Goal: Transaction & Acquisition: Purchase product/service

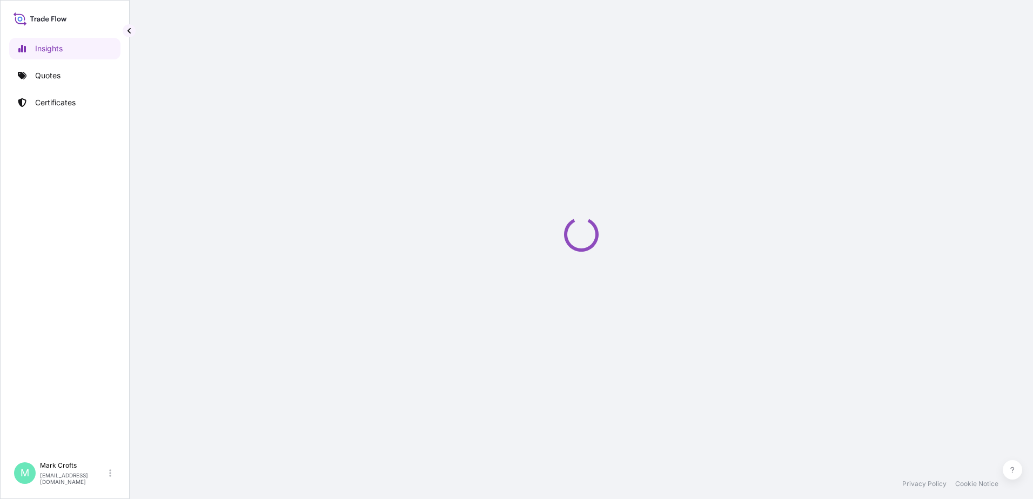
select select "2025"
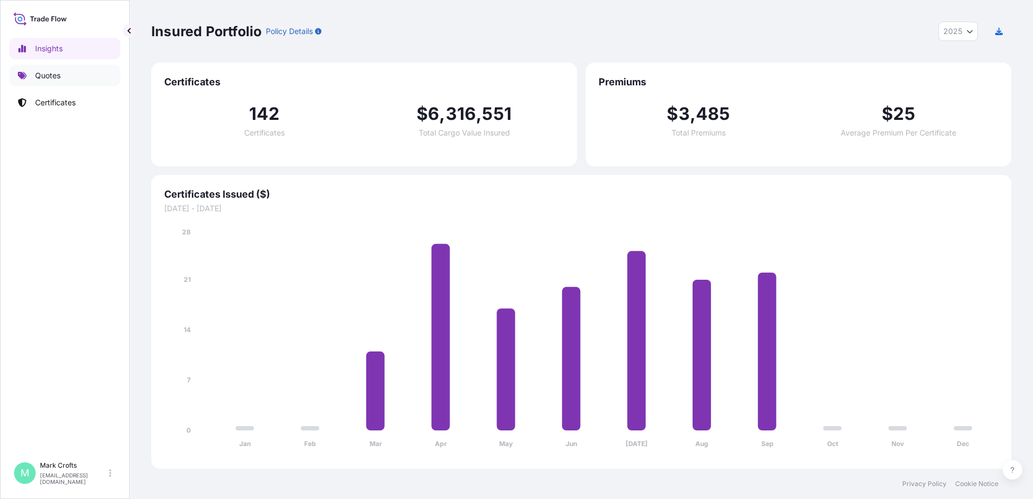
click at [53, 76] on p "Quotes" at bounding box center [47, 75] width 25 height 11
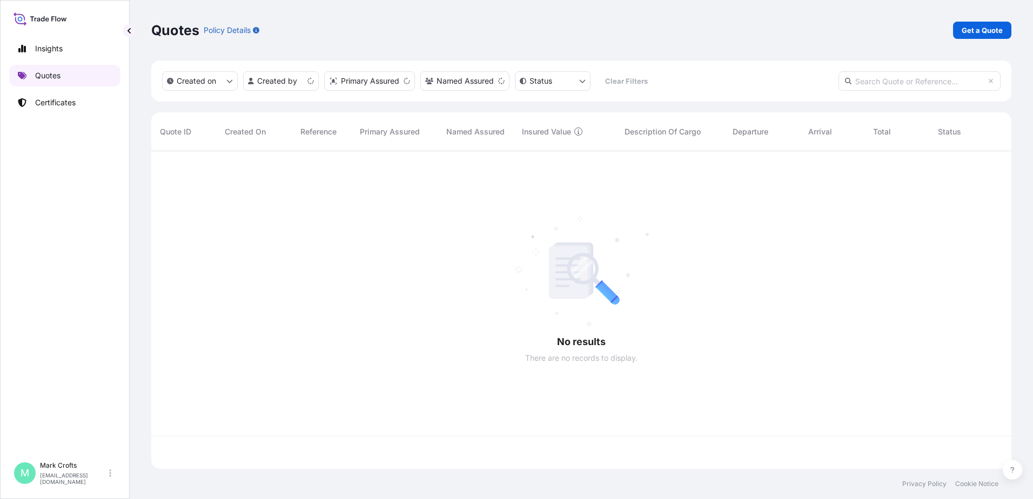
scroll to position [316, 852]
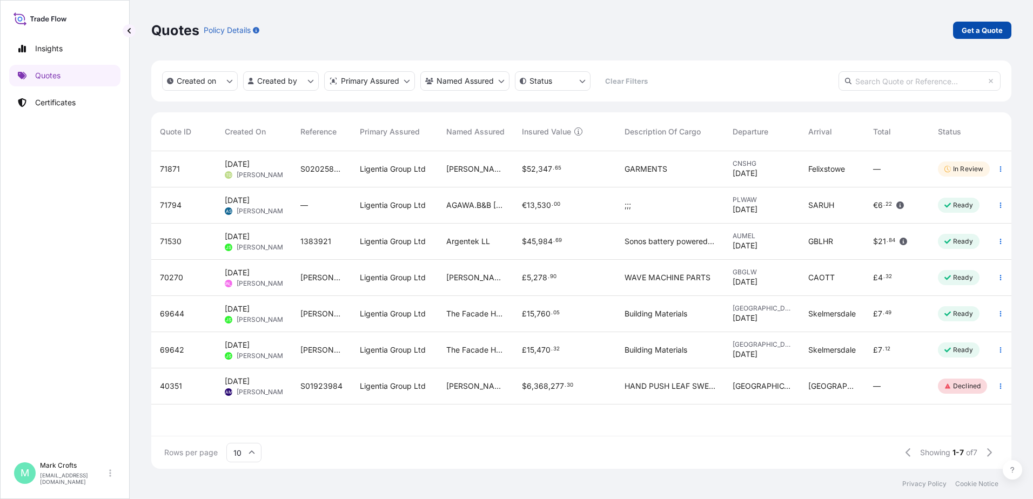
click at [983, 28] on p "Get a Quote" at bounding box center [982, 30] width 41 height 11
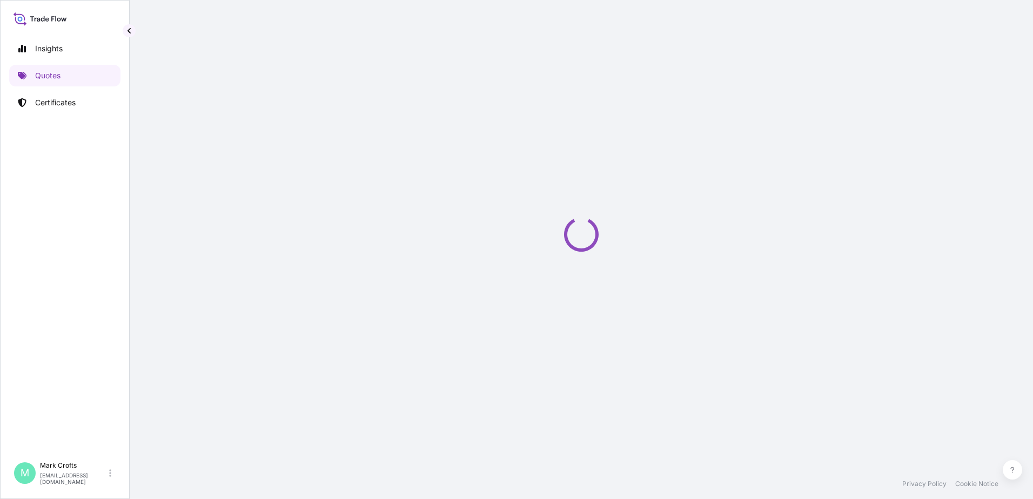
select select "Sea"
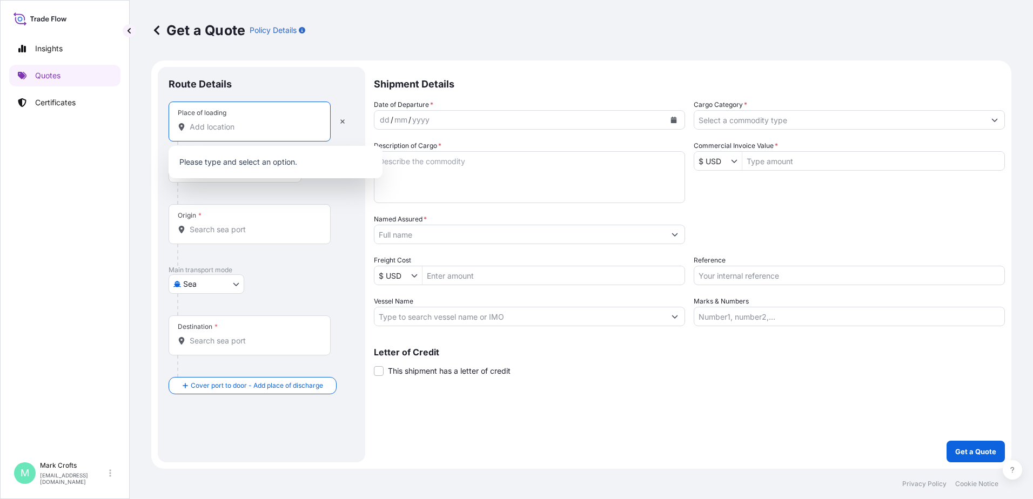
click at [230, 132] on input "Place of loading" at bounding box center [254, 127] width 128 height 11
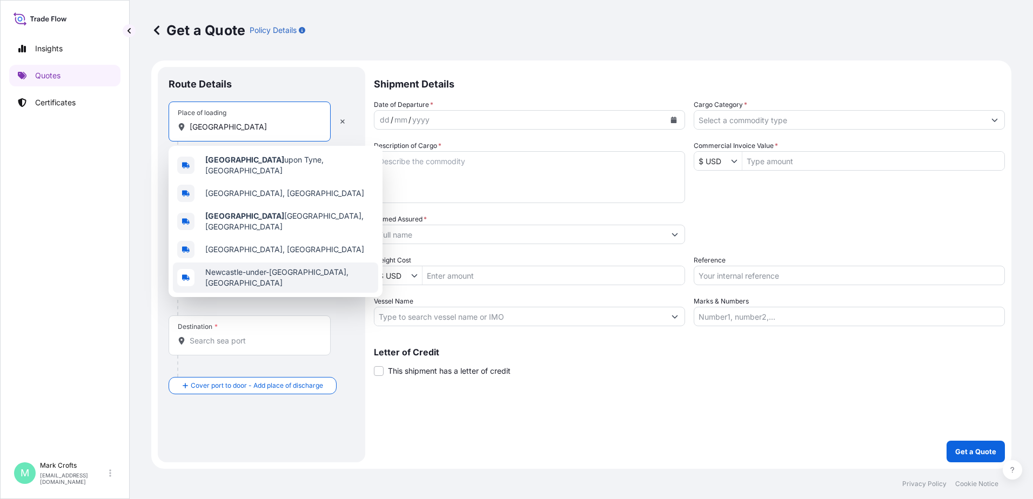
click at [272, 267] on span "Newcastle-under-[GEOGRAPHIC_DATA], [GEOGRAPHIC_DATA]" at bounding box center [289, 278] width 169 height 22
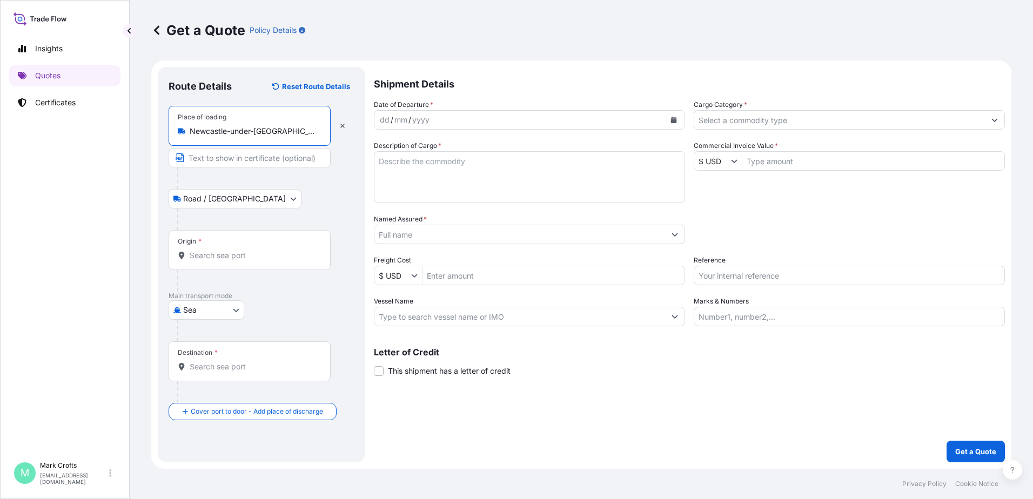
type input "Newcastle-under-[GEOGRAPHIC_DATA], [GEOGRAPHIC_DATA]"
click at [236, 196] on body "5 options available. Insights Quotes Certificates M [PERSON_NAME] [EMAIL_ADDRES…" at bounding box center [516, 249] width 1033 height 499
click at [229, 254] on input "Origin *" at bounding box center [254, 255] width 128 height 11
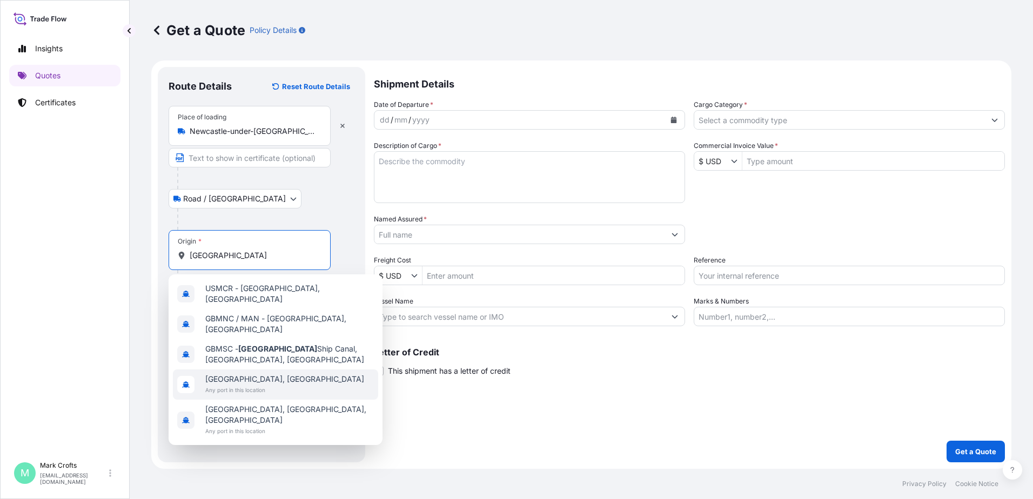
click at [255, 374] on span "[GEOGRAPHIC_DATA], [GEOGRAPHIC_DATA]" at bounding box center [284, 379] width 159 height 11
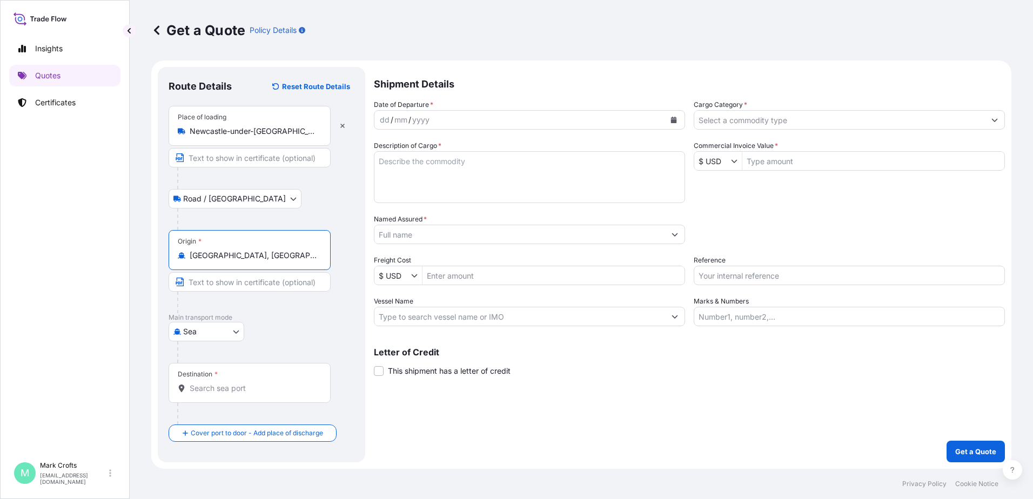
type input "[GEOGRAPHIC_DATA], [GEOGRAPHIC_DATA]"
click at [230, 333] on body "0 options available. 2 options available. 0 options available. 5 options availa…" at bounding box center [516, 249] width 1033 height 499
click at [211, 357] on div "Air" at bounding box center [206, 359] width 67 height 19
select select "Air"
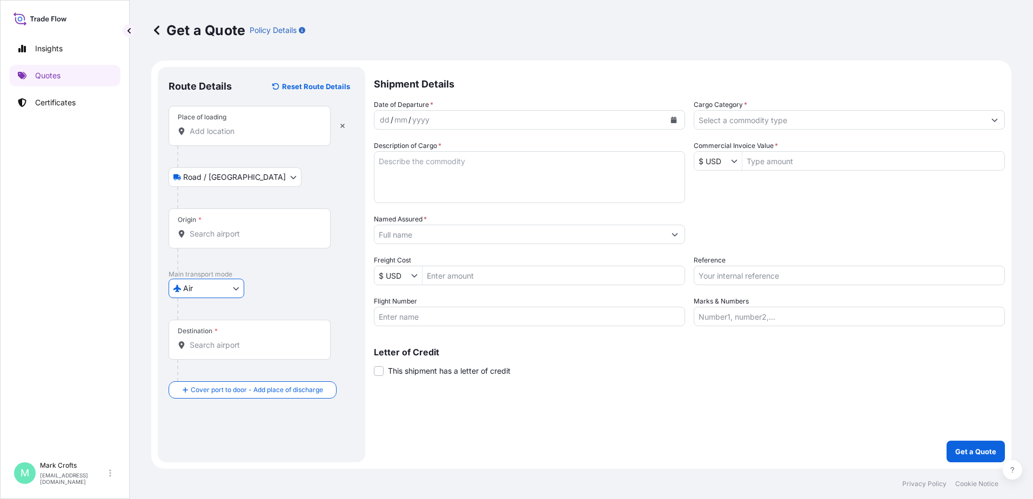
click at [231, 240] on div "Origin *" at bounding box center [250, 229] width 162 height 40
click at [231, 239] on input "Origin *" at bounding box center [254, 234] width 128 height 11
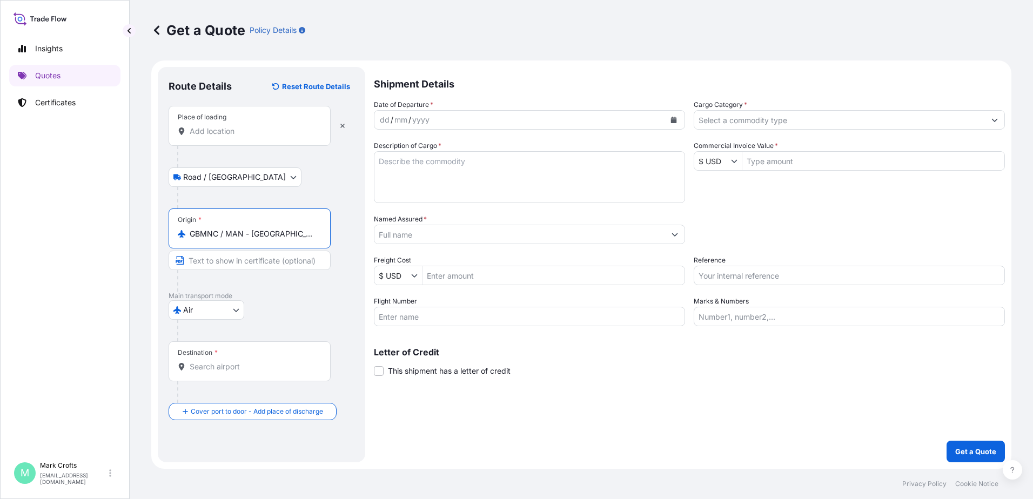
type input "GBMNC / MAN - [GEOGRAPHIC_DATA], [GEOGRAPHIC_DATA]"
click at [225, 366] on input "Destination *" at bounding box center [254, 367] width 128 height 11
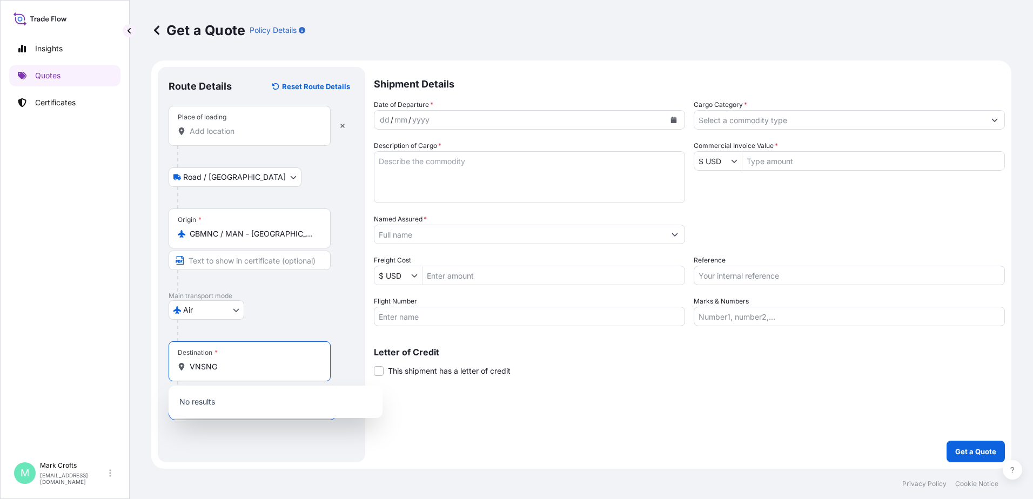
click at [269, 370] on input "VNSNG" at bounding box center [254, 367] width 128 height 11
click at [270, 402] on span "VNSG N - [GEOGRAPHIC_DATA], [GEOGRAPHIC_DATA]" at bounding box center [289, 405] width 169 height 22
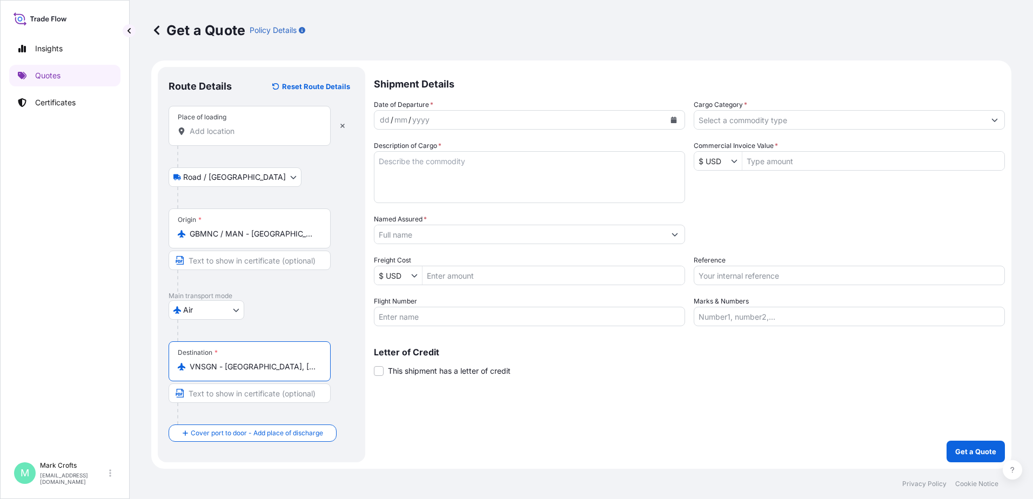
type input "VNSGN - [GEOGRAPHIC_DATA], [GEOGRAPHIC_DATA]"
click at [401, 120] on div "mm" at bounding box center [400, 119] width 15 height 13
click at [671, 115] on button "Calendar" at bounding box center [673, 119] width 17 height 17
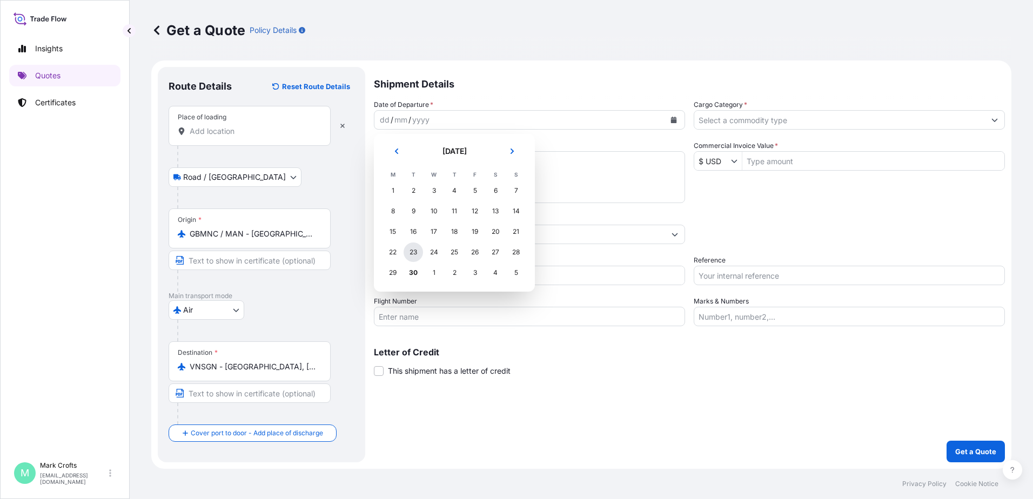
click at [418, 256] on div "23" at bounding box center [413, 252] width 19 height 19
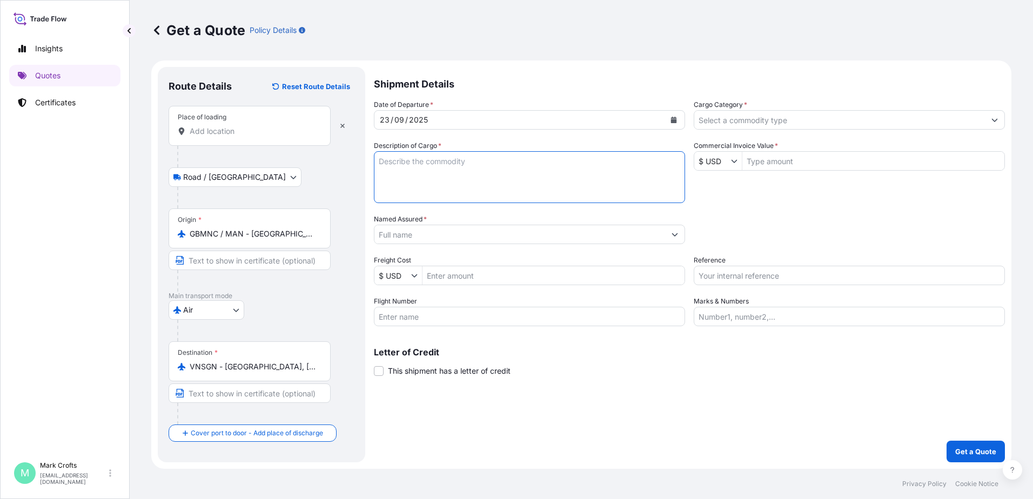
click at [403, 162] on textarea "Description of Cargo *" at bounding box center [529, 177] width 311 height 52
drag, startPoint x: 430, startPoint y: 169, endPoint x: 428, endPoint y: 160, distance: 8.8
click at [426, 164] on textarea "Description of Cargo *" at bounding box center [529, 177] width 311 height 52
type textarea "Alloy bar"
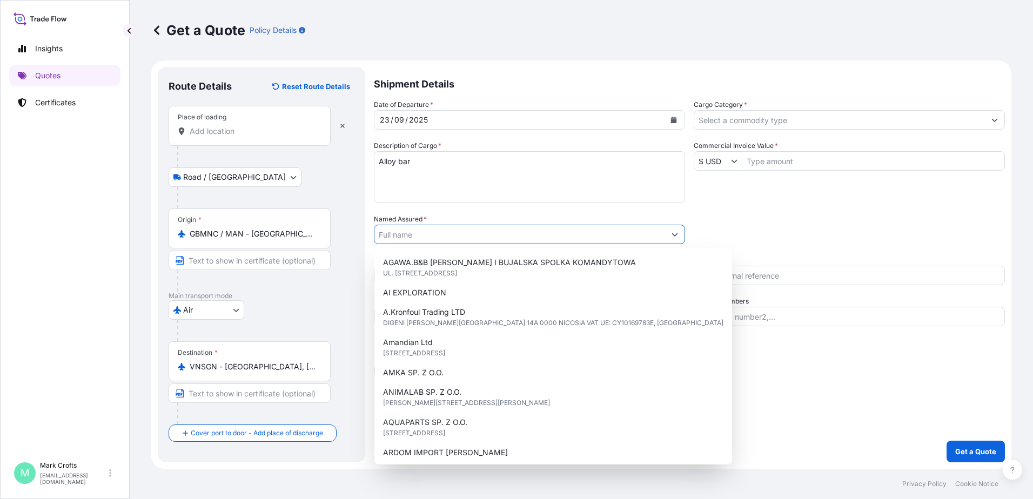
click at [420, 231] on input "Named Assured *" at bounding box center [520, 234] width 291 height 19
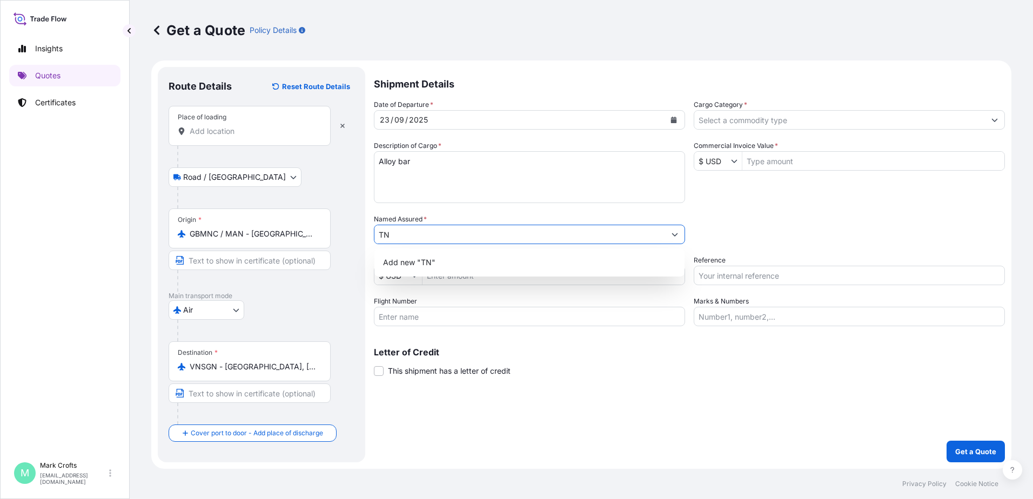
type input "T"
type input "L"
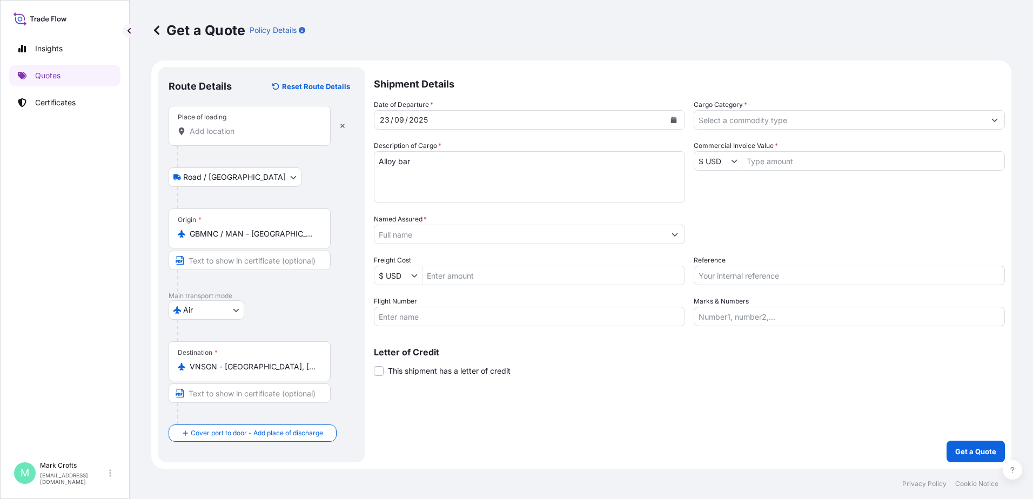
click at [413, 233] on input "Named Assured *" at bounding box center [520, 234] width 291 height 19
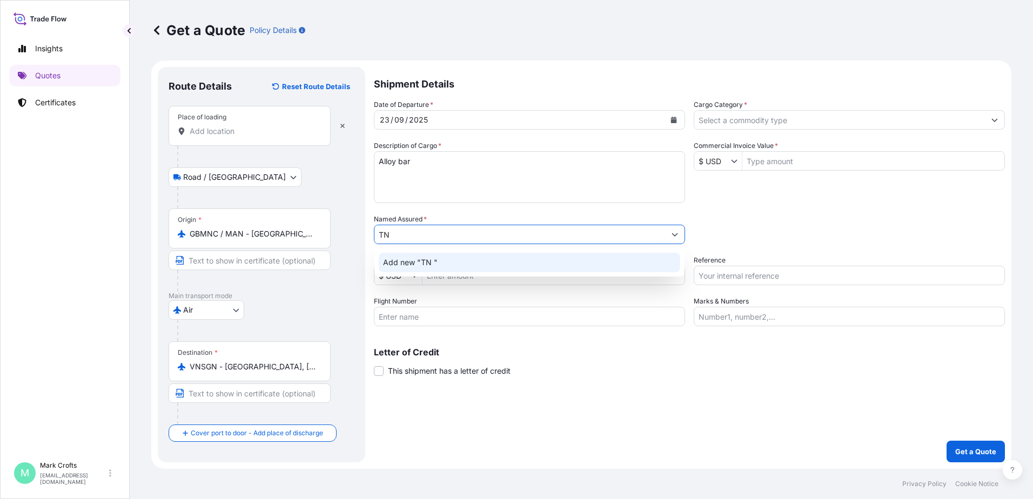
click at [422, 259] on span "Add new "TN "" at bounding box center [410, 262] width 55 height 11
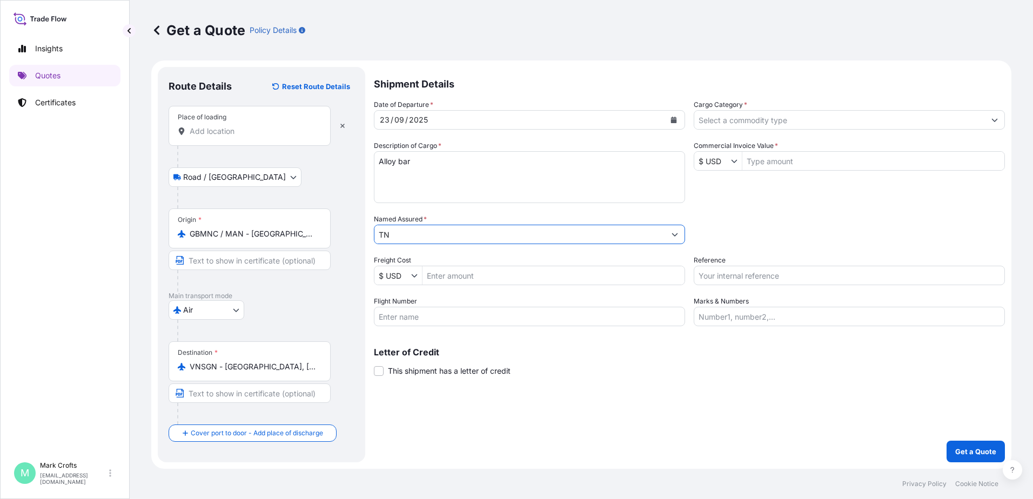
click at [400, 232] on input "TN" at bounding box center [520, 234] width 291 height 19
click at [402, 234] on input "TN" at bounding box center [520, 234] width 291 height 19
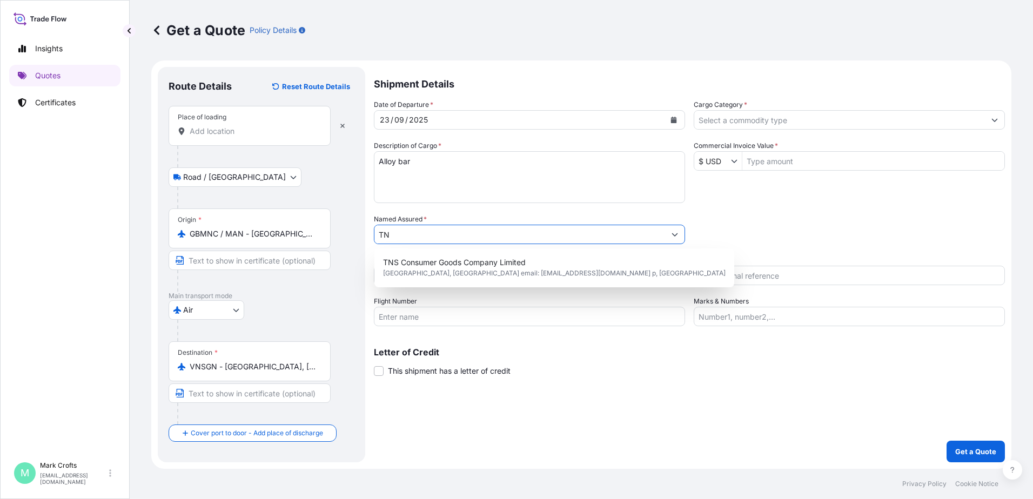
click at [402, 233] on input "TN" at bounding box center [520, 234] width 291 height 19
click at [403, 236] on input "TN" at bounding box center [520, 234] width 291 height 19
click at [411, 238] on input "TN" at bounding box center [520, 234] width 291 height 19
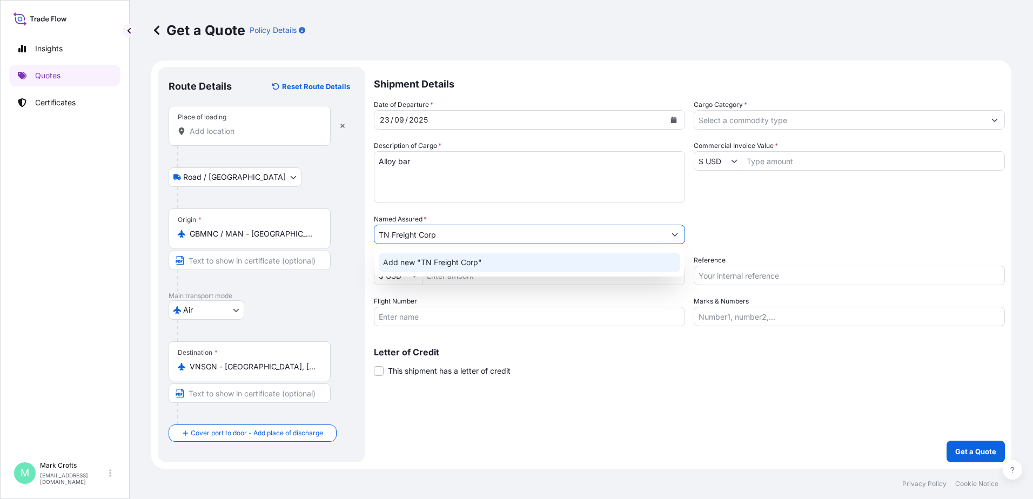
click at [434, 262] on span "Add new "TN Freight Corp"" at bounding box center [432, 262] width 99 height 11
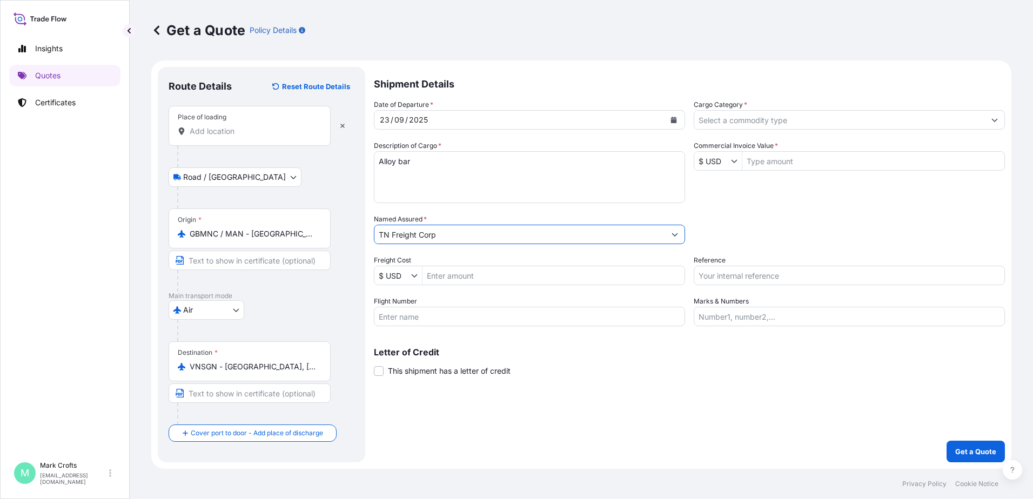
type input "TN Freight Corp"
click at [454, 278] on input "Freight Cost" at bounding box center [554, 275] width 262 height 19
click at [414, 274] on icon "Show suggestions" at bounding box center [414, 275] width 6 height 6
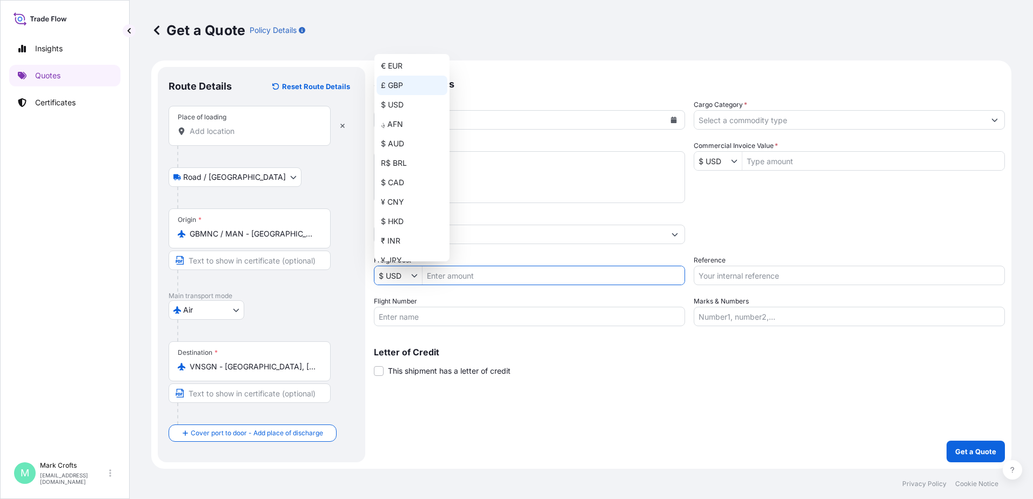
click at [390, 81] on div "£ GBP" at bounding box center [412, 85] width 71 height 19
type input "£ GBP"
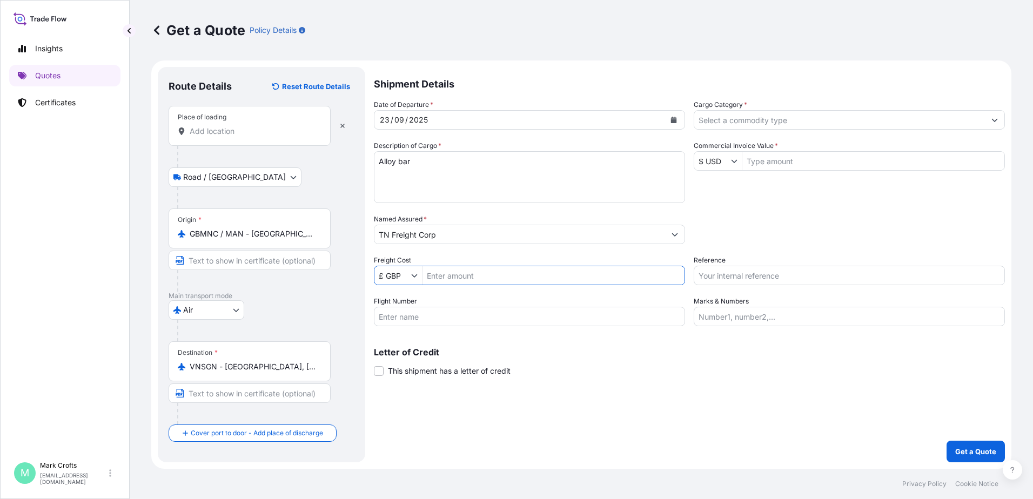
click at [463, 274] on input "Freight Cost" at bounding box center [554, 275] width 262 height 19
drag, startPoint x: 503, startPoint y: 281, endPoint x: 513, endPoint y: 298, distance: 19.9
click at [499, 281] on input "Freight Cost" at bounding box center [554, 275] width 262 height 19
type input "484.05"
click at [424, 315] on input "Flight Number" at bounding box center [529, 316] width 311 height 19
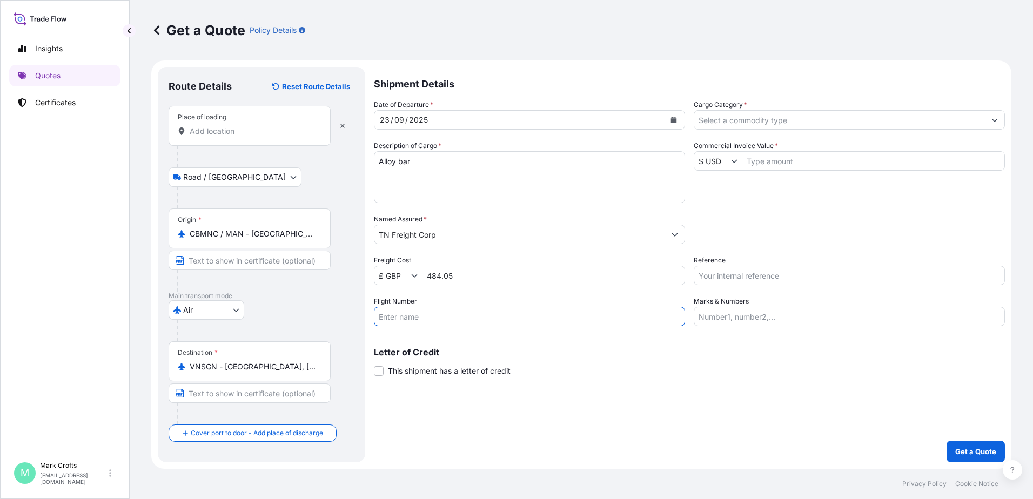
click at [419, 310] on input "Flight Number" at bounding box center [529, 316] width 311 height 19
type input "TK1986"
click at [757, 120] on input "Cargo Category *" at bounding box center [839, 119] width 291 height 19
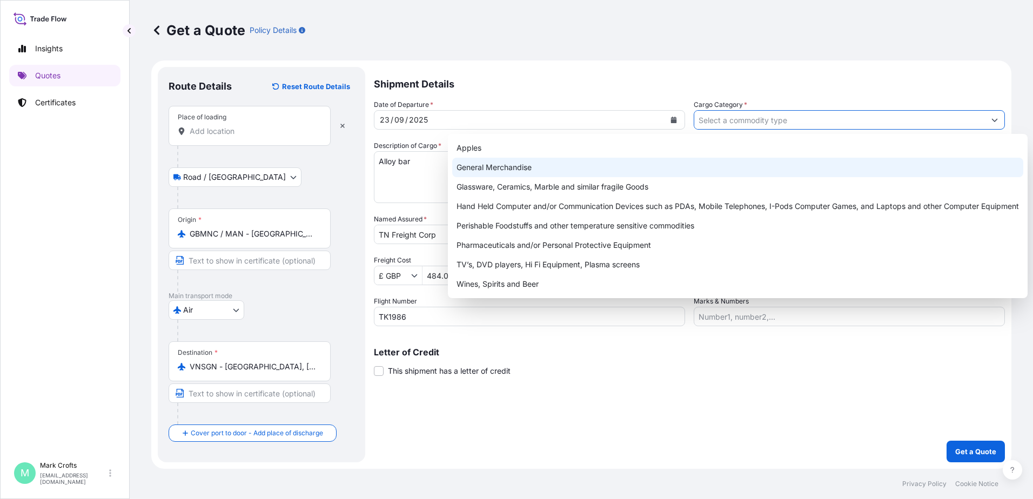
click at [566, 162] on div "General Merchandise" at bounding box center [737, 167] width 571 height 19
type input "General Merchandise"
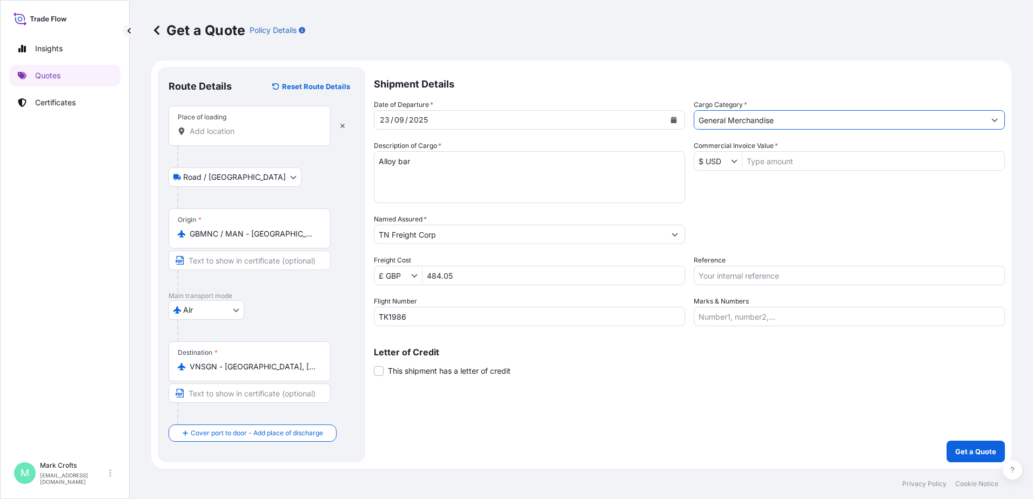
click at [735, 162] on icon "Show suggestions" at bounding box center [735, 161] width 6 height 3
click at [735, 159] on icon "Show suggestions" at bounding box center [734, 161] width 6 height 6
click at [730, 161] on input "$ USD" at bounding box center [712, 160] width 37 height 19
click at [735, 161] on icon "Show suggestions" at bounding box center [734, 161] width 6 height 6
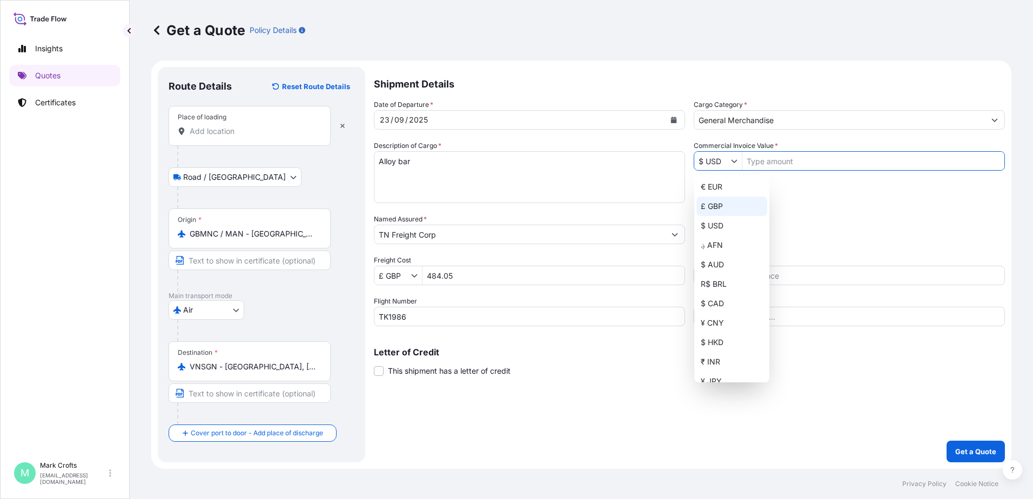
click at [715, 204] on div "£ GBP" at bounding box center [732, 206] width 71 height 19
type input "£ GBP"
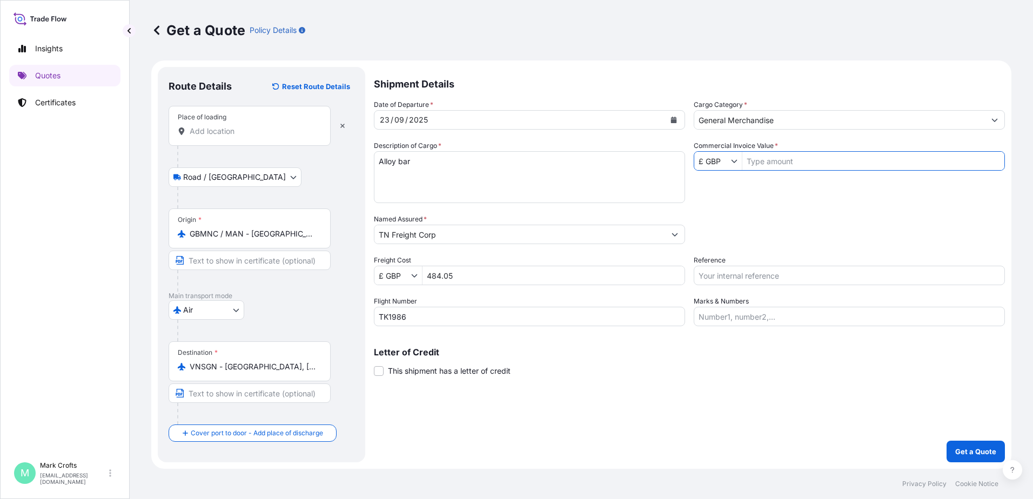
click at [784, 158] on input "Commercial Invoice Value *" at bounding box center [874, 160] width 262 height 19
type input "12,129.04"
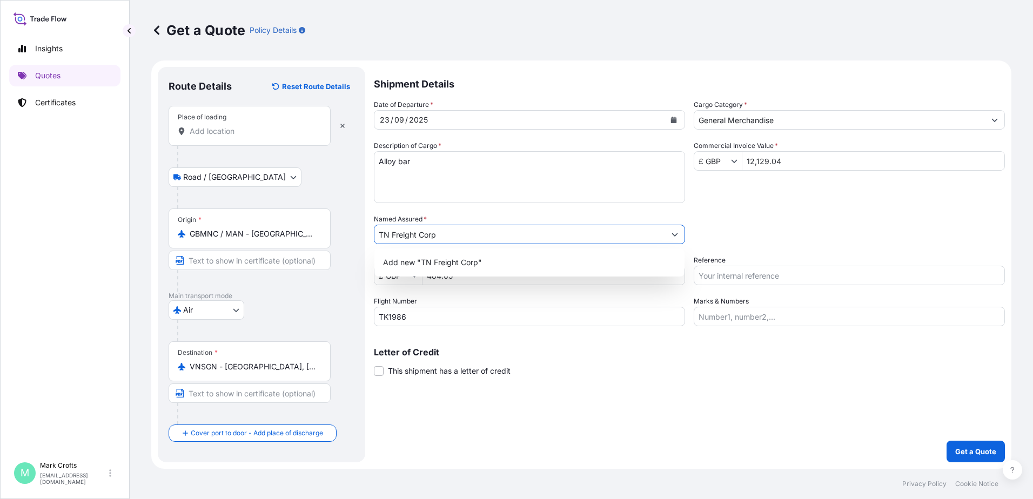
click at [820, 215] on div "Packing Category Type to search a container mode Please select a primary mode o…" at bounding box center [849, 229] width 311 height 30
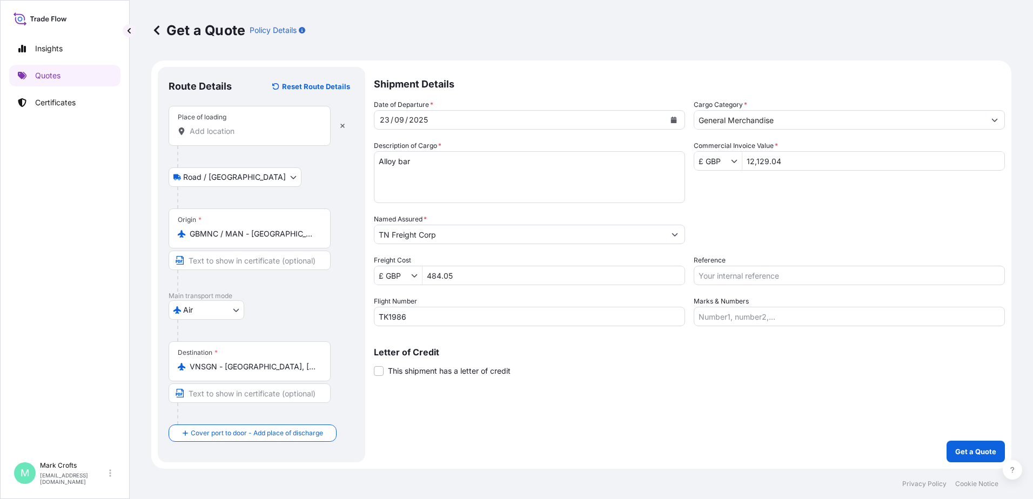
click at [768, 276] on input "Reference" at bounding box center [849, 275] width 311 height 19
click at [723, 269] on input "Reference" at bounding box center [849, 275] width 311 height 19
type input "S02047153"
drag, startPoint x: 759, startPoint y: 313, endPoint x: 772, endPoint y: 313, distance: 12.4
click at [761, 313] on input "Marks & Numbers" at bounding box center [849, 316] width 311 height 19
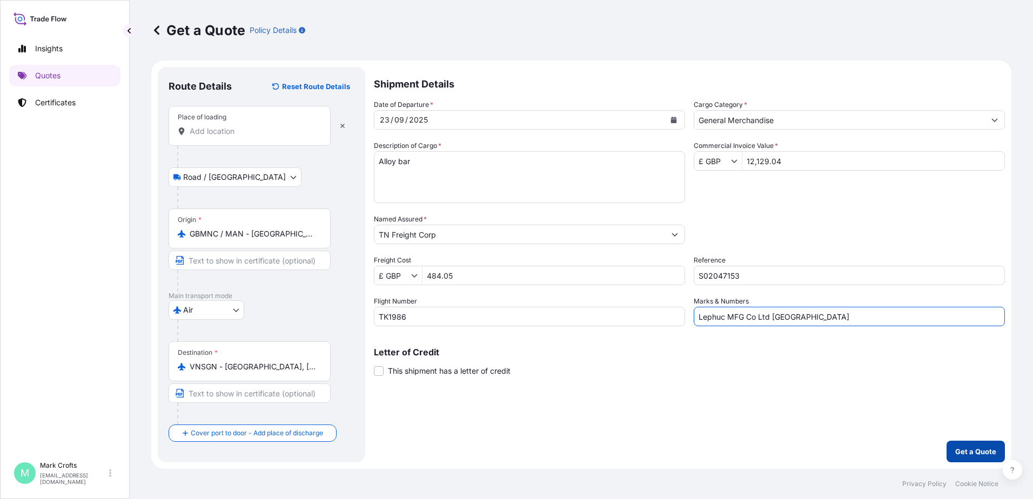
type input "Lephuc MFG Co Ltd [GEOGRAPHIC_DATA]"
click at [960, 447] on p "Get a Quote" at bounding box center [975, 451] width 41 height 11
click at [230, 136] on input "Place of loading Please select a place of loading" at bounding box center [254, 131] width 128 height 11
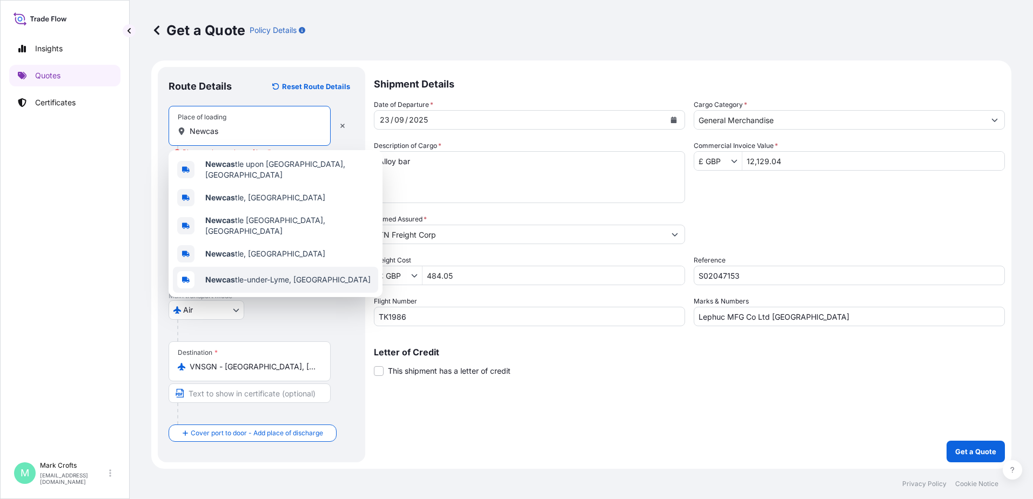
click at [267, 275] on span "Newcas tle-under-Lyme, [GEOGRAPHIC_DATA]" at bounding box center [287, 280] width 165 height 11
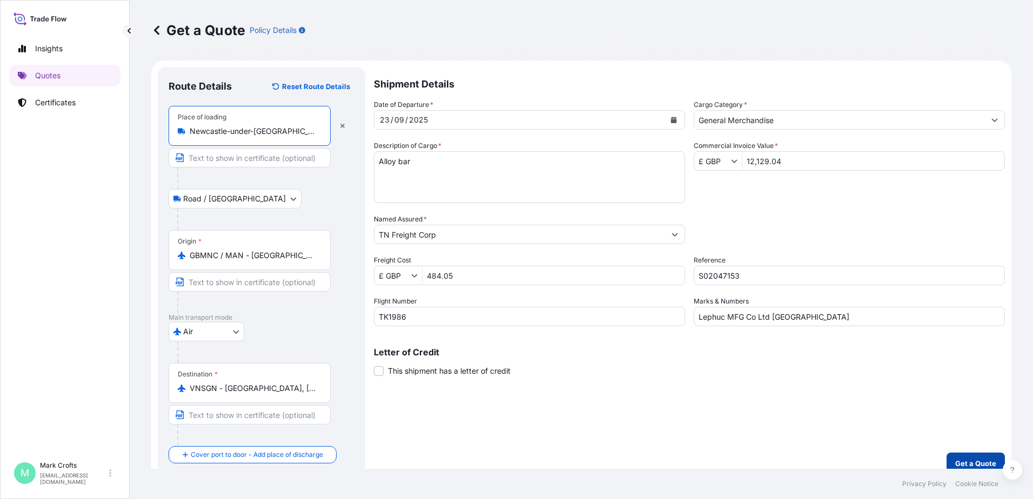
type input "Newcastle-under-[GEOGRAPHIC_DATA], [GEOGRAPHIC_DATA]"
click at [969, 457] on button "Get a Quote" at bounding box center [976, 464] width 58 height 22
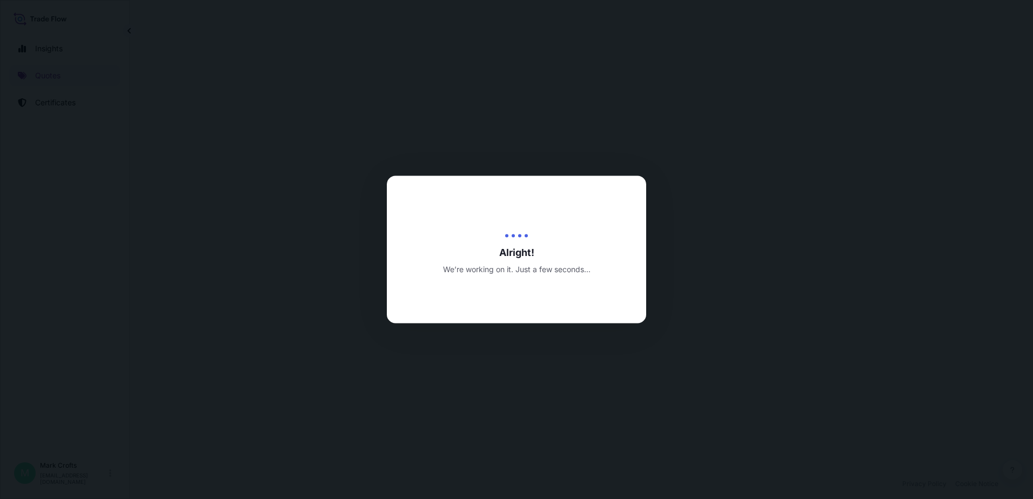
select select "Road / [GEOGRAPHIC_DATA]"
select select "Air"
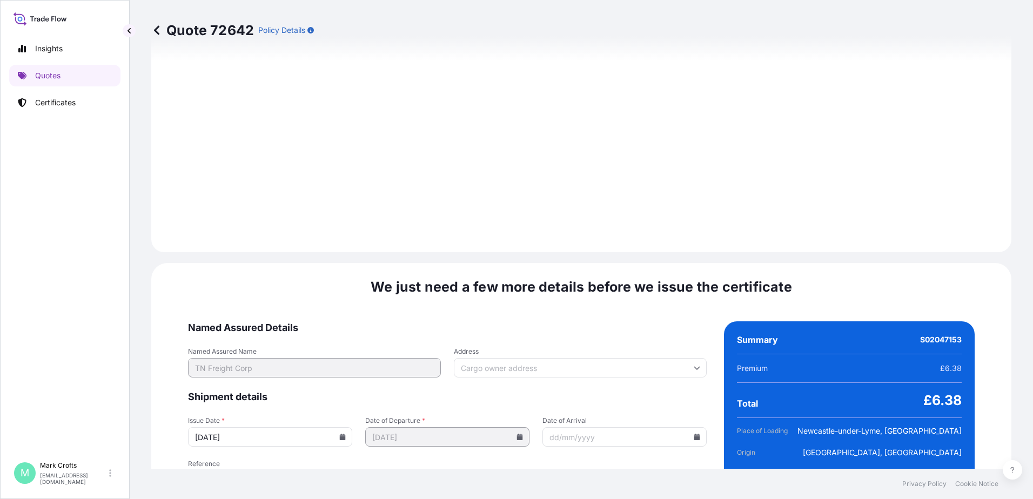
scroll to position [1274, 0]
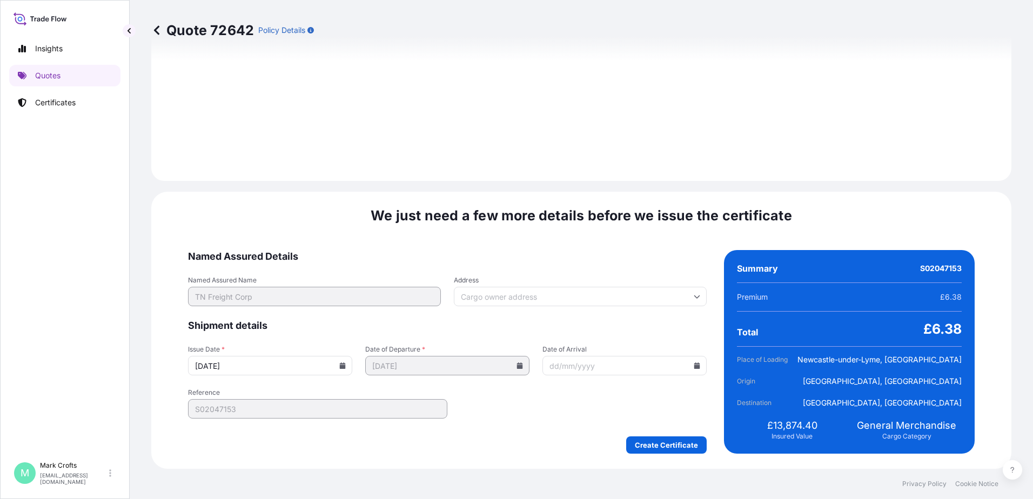
click at [346, 365] on icon at bounding box center [343, 366] width 6 height 6
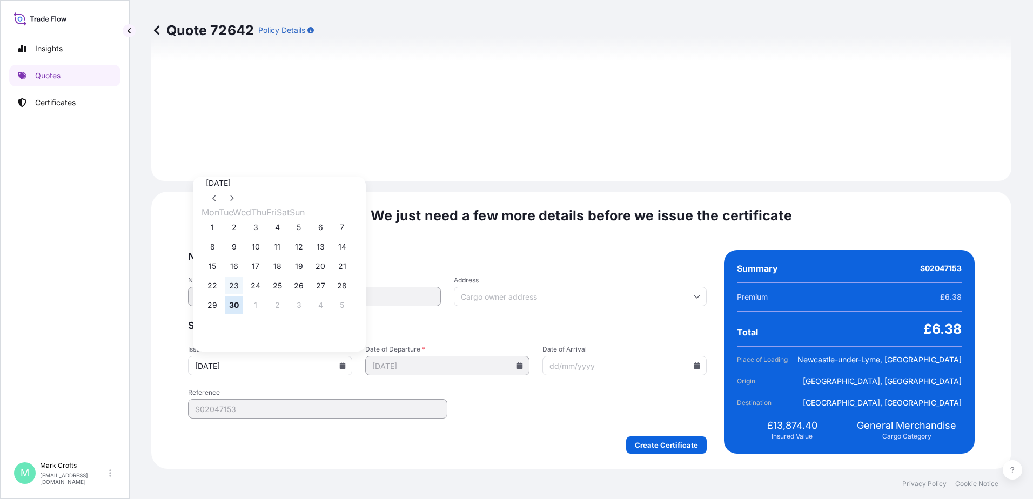
click at [235, 290] on button "23" at bounding box center [233, 285] width 17 height 17
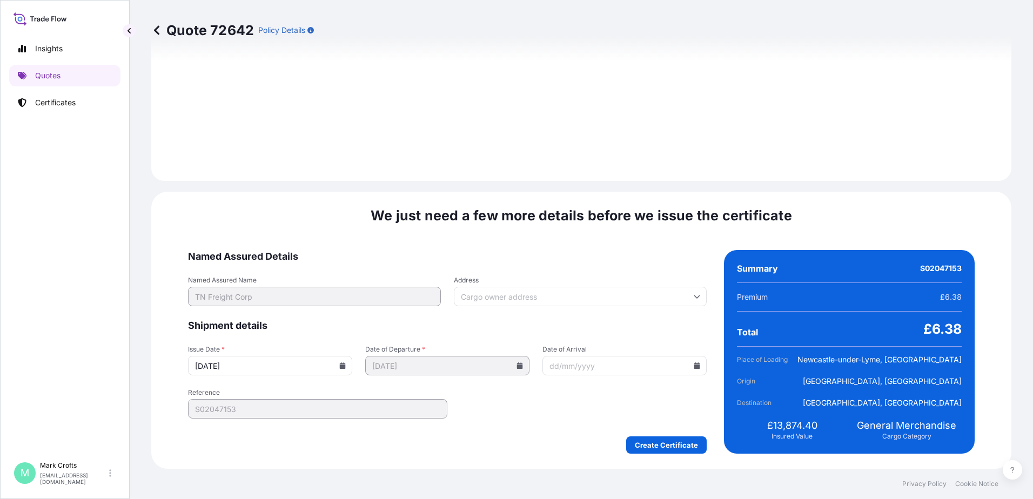
type input "[DATE]"
click at [541, 298] on input "Address" at bounding box center [580, 296] width 253 height 19
drag, startPoint x: 528, startPoint y: 292, endPoint x: 549, endPoint y: 304, distance: 23.5
click at [528, 292] on input "Address" at bounding box center [580, 296] width 253 height 19
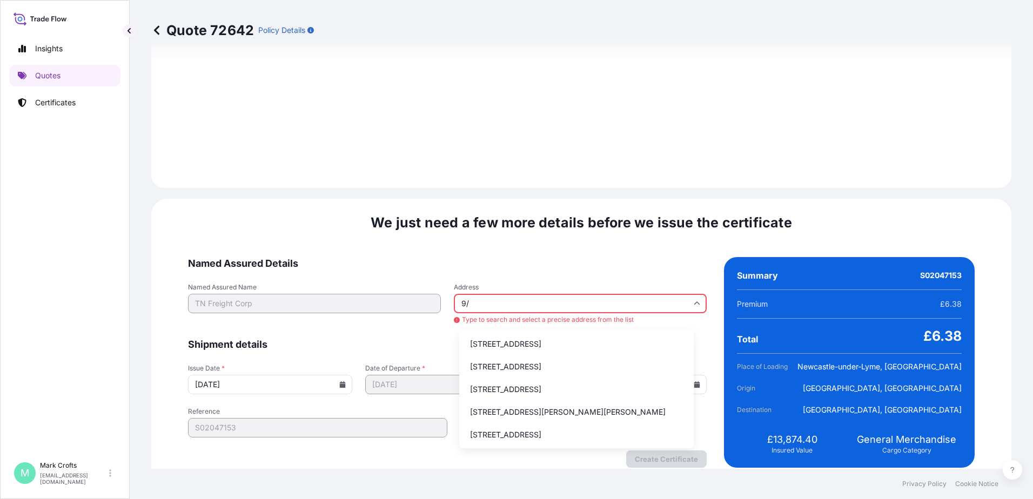
type input "9"
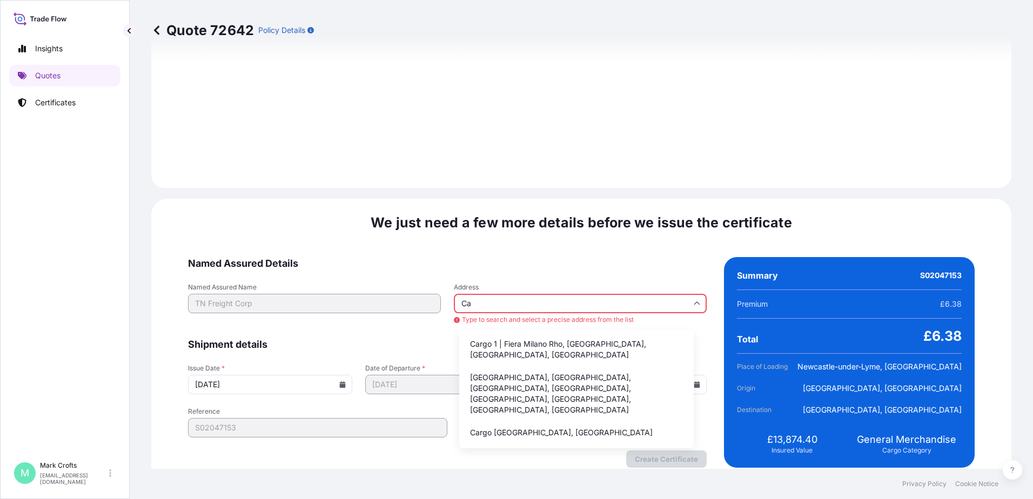
type input "C"
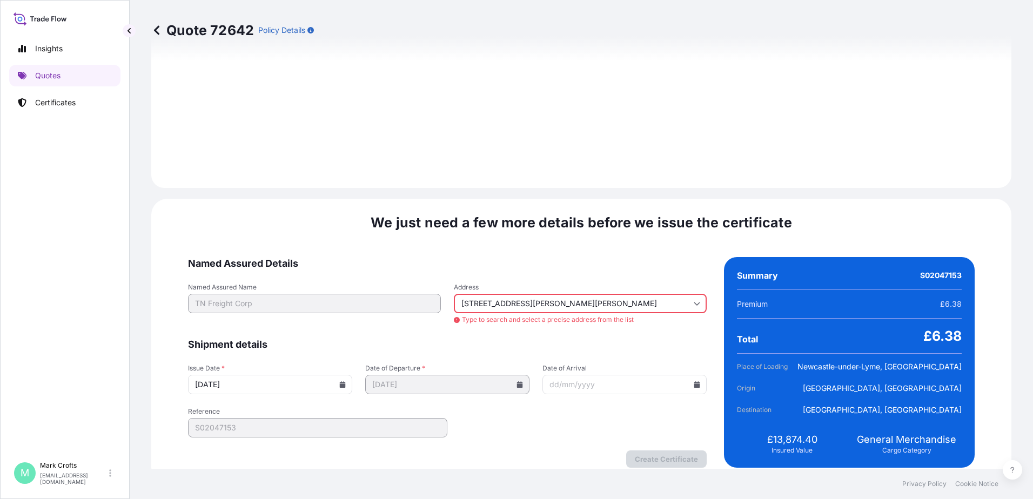
click at [623, 301] on input "[STREET_ADDRESS][PERSON_NAME][PERSON_NAME]" at bounding box center [580, 303] width 253 height 19
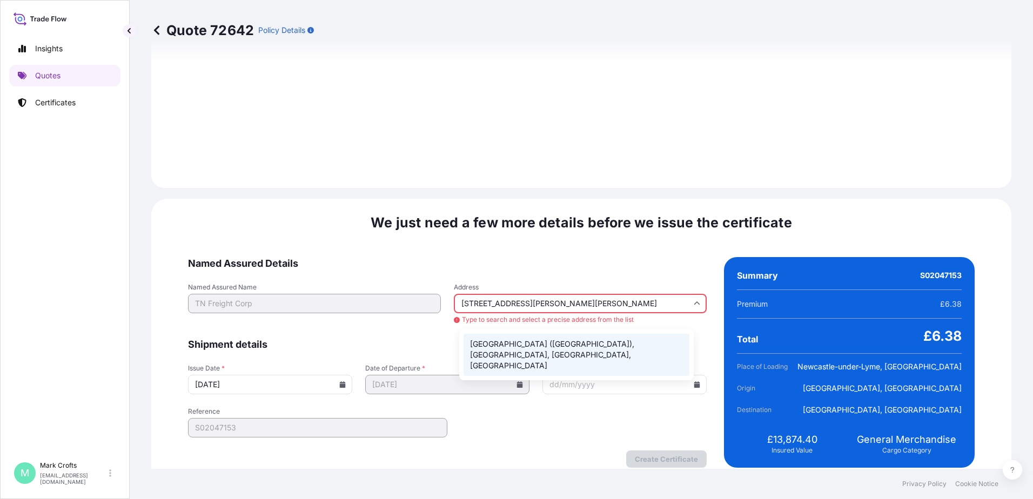
click at [622, 346] on li "[GEOGRAPHIC_DATA] ([GEOGRAPHIC_DATA]), [GEOGRAPHIC_DATA], [GEOGRAPHIC_DATA], [G…" at bounding box center [577, 355] width 226 height 42
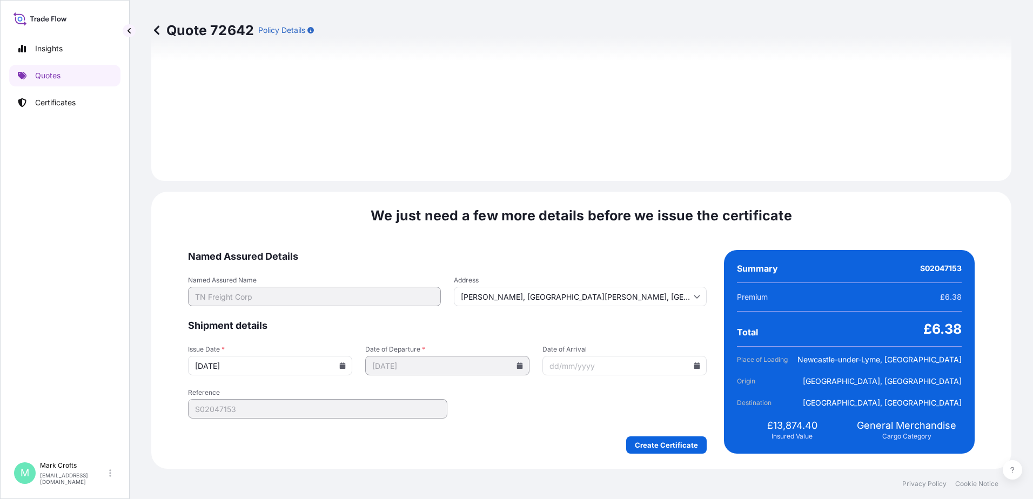
click at [694, 296] on icon at bounding box center [697, 296] width 6 height 6
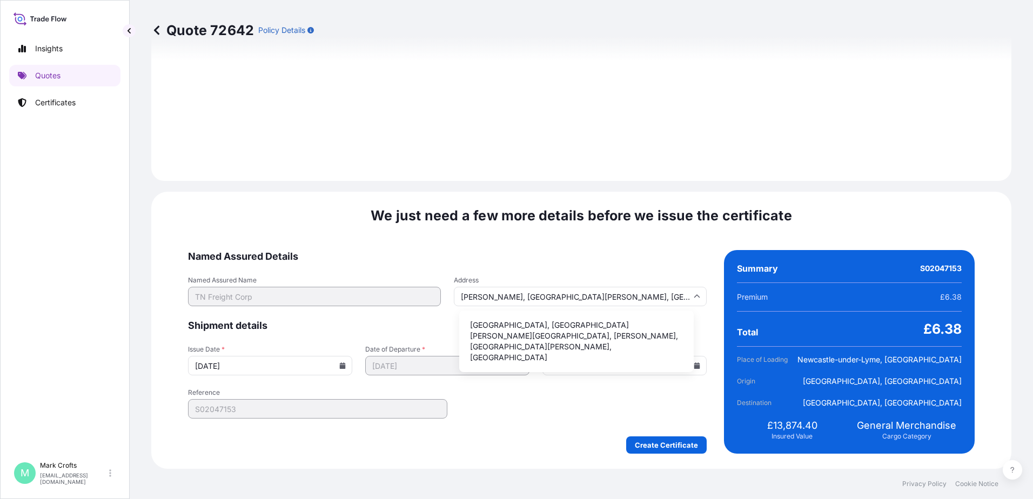
drag, startPoint x: 643, startPoint y: 296, endPoint x: 464, endPoint y: 295, distance: 179.4
click at [464, 295] on input "[PERSON_NAME], [GEOGRAPHIC_DATA][PERSON_NAME], [GEOGRAPHIC_DATA][PERSON_NAME], …" at bounding box center [580, 296] width 253 height 19
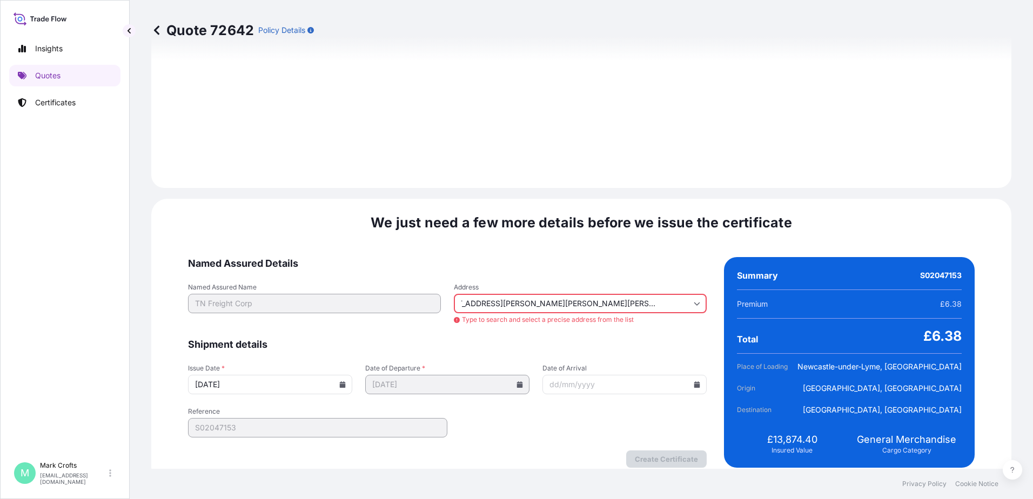
scroll to position [0, 0]
click at [618, 343] on span "Shipment details" at bounding box center [447, 344] width 519 height 13
click at [659, 323] on span "Type to search and select a precise address from the list" at bounding box center [580, 320] width 253 height 9
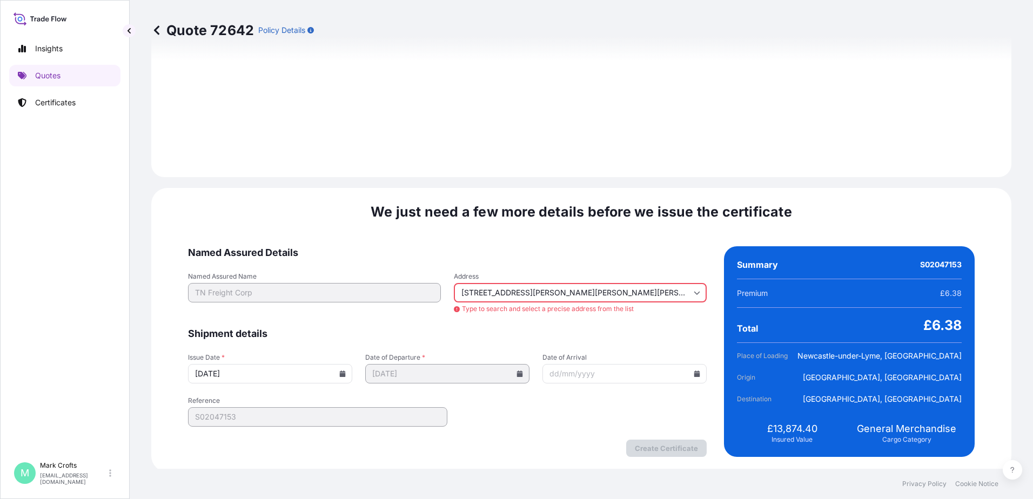
scroll to position [1288, 0]
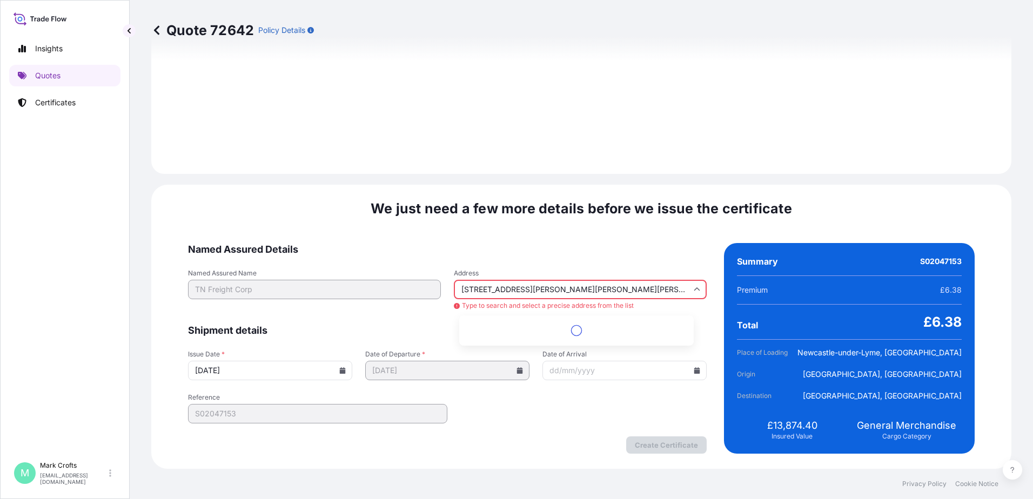
click at [680, 289] on input "[STREET_ADDRESS][PERSON_NAME][PERSON_NAME][PERSON_NAME]" at bounding box center [580, 289] width 253 height 19
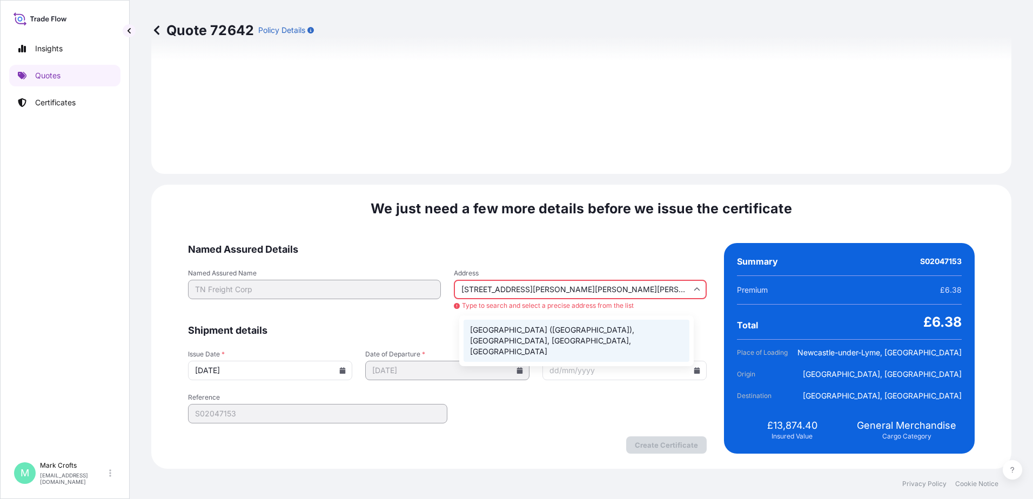
click at [613, 332] on li "[GEOGRAPHIC_DATA] ([GEOGRAPHIC_DATA]), [GEOGRAPHIC_DATA], [GEOGRAPHIC_DATA], [G…" at bounding box center [577, 341] width 226 height 42
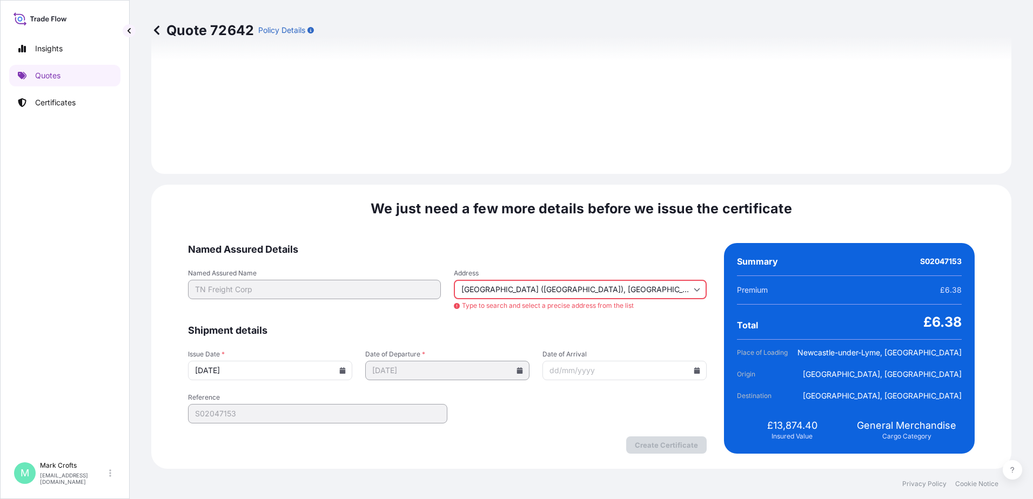
type input "[PERSON_NAME], [GEOGRAPHIC_DATA][PERSON_NAME], [GEOGRAPHIC_DATA][PERSON_NAME], …"
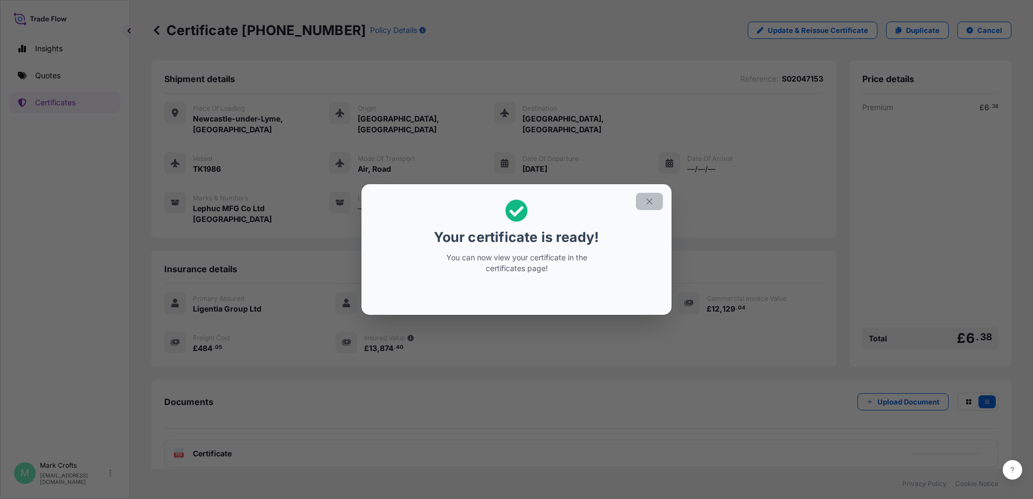
click at [651, 204] on icon "button" at bounding box center [650, 202] width 10 height 10
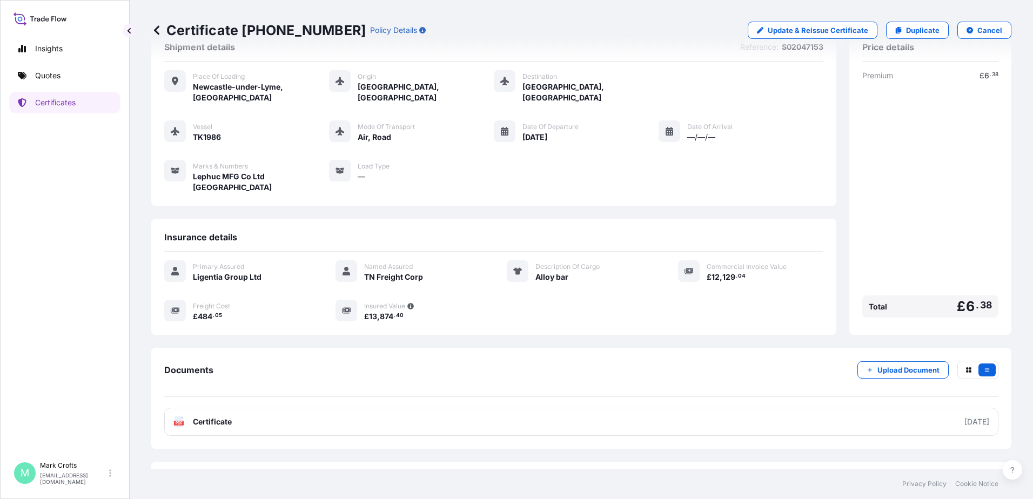
scroll to position [49, 0]
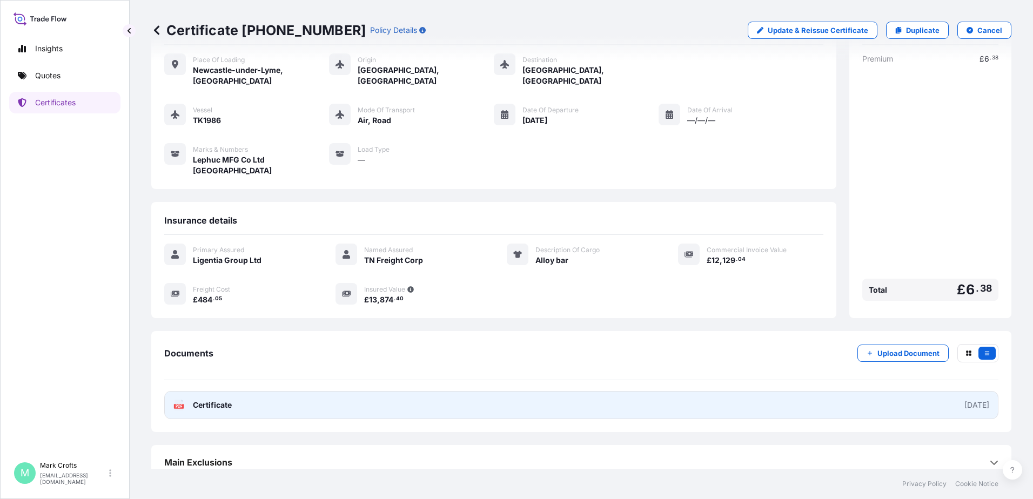
click at [200, 400] on span "Certificate" at bounding box center [212, 405] width 39 height 11
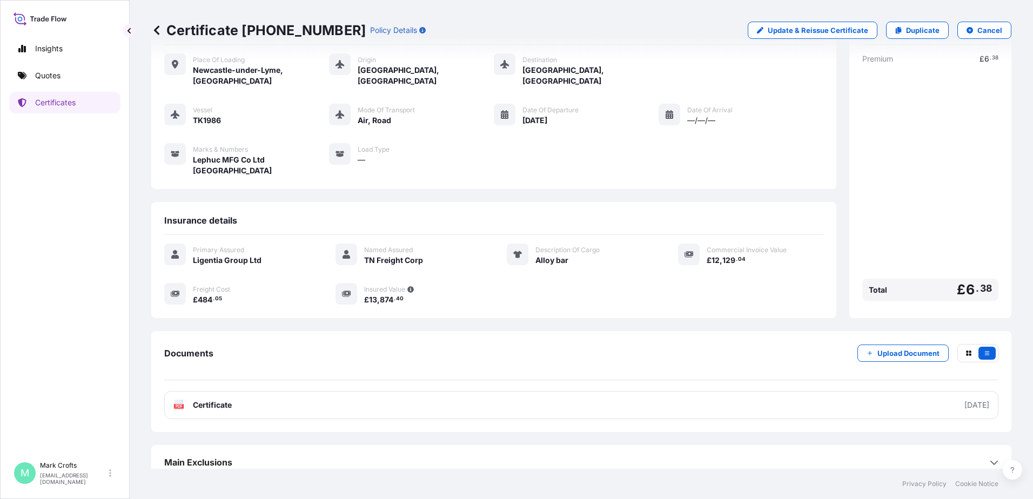
click at [990, 458] on icon at bounding box center [994, 462] width 9 height 9
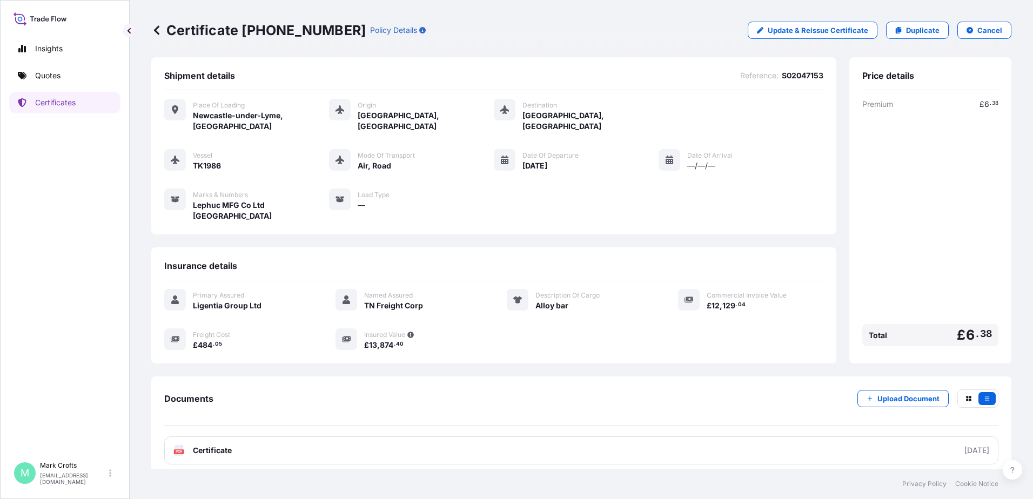
scroll to position [0, 0]
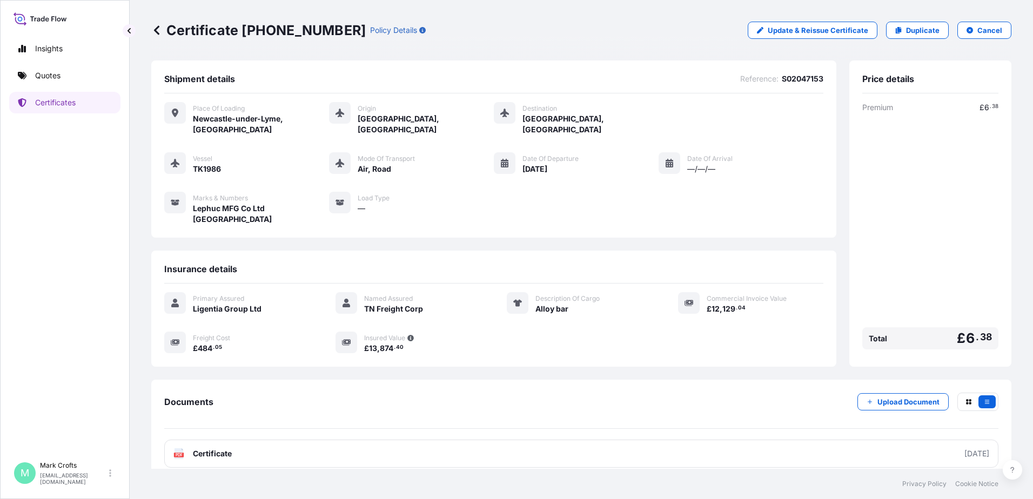
click at [157, 26] on icon at bounding box center [156, 30] width 11 height 11
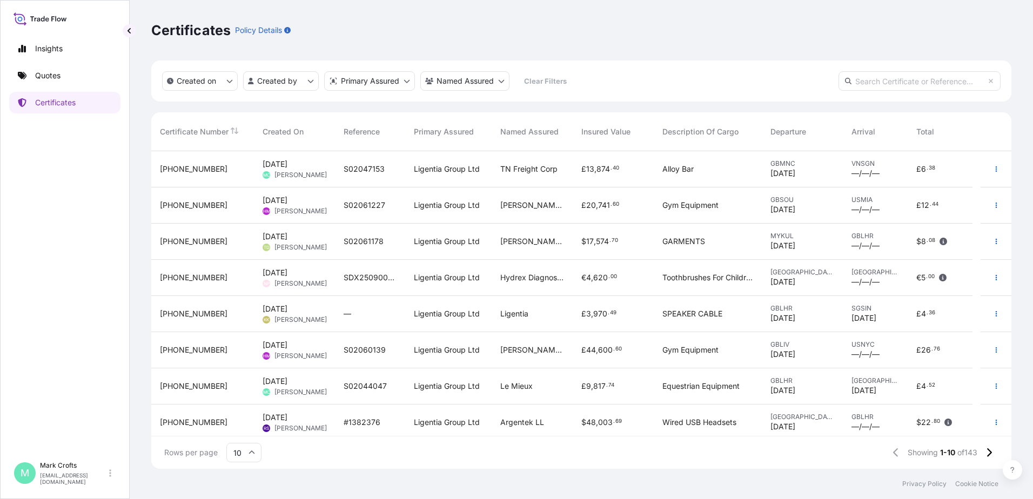
scroll to position [54, 0]
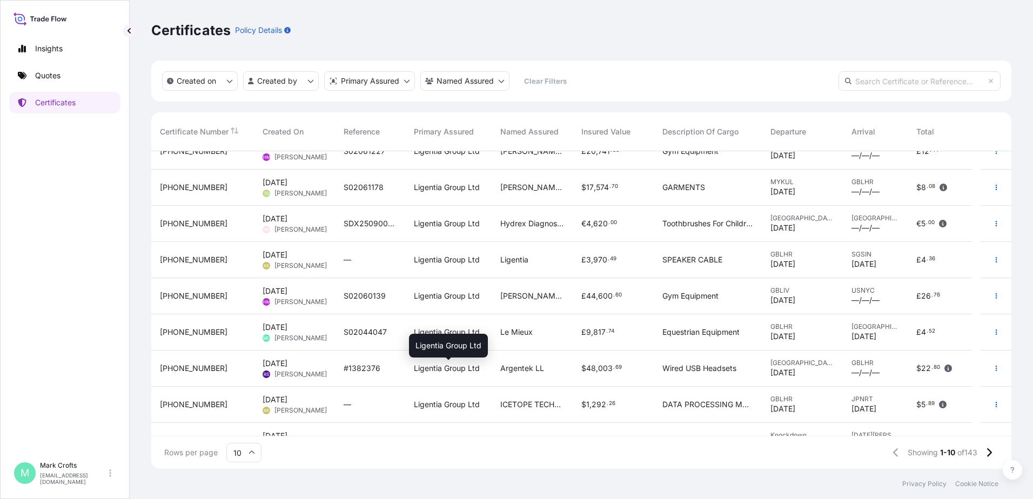
click at [474, 365] on span "Ligentia Group Ltd" at bounding box center [447, 368] width 66 height 11
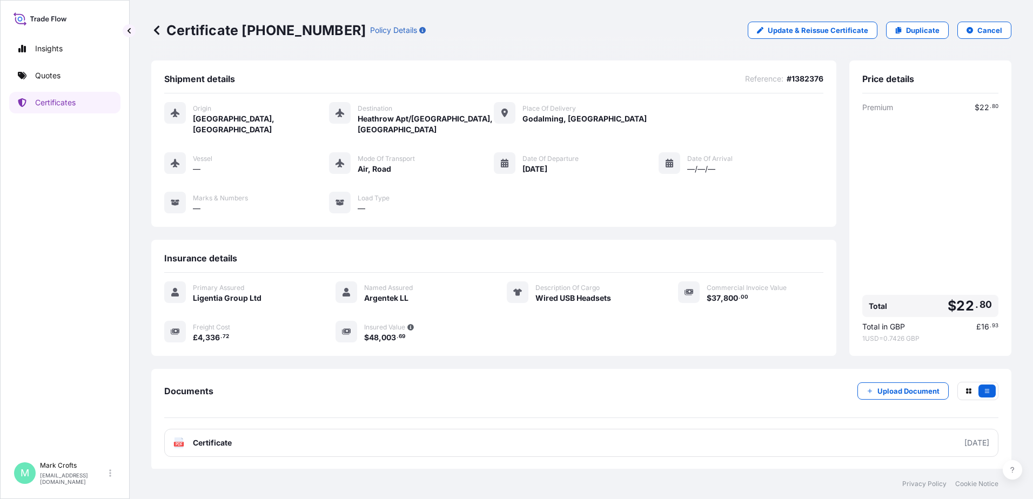
click at [156, 32] on icon at bounding box center [156, 29] width 5 height 9
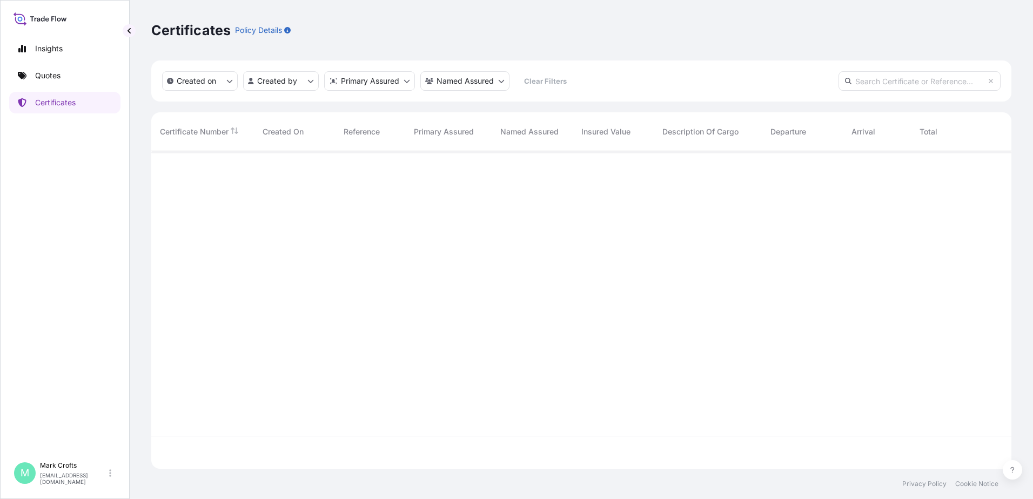
scroll to position [316, 852]
